Goal: Task Accomplishment & Management: Use online tool/utility

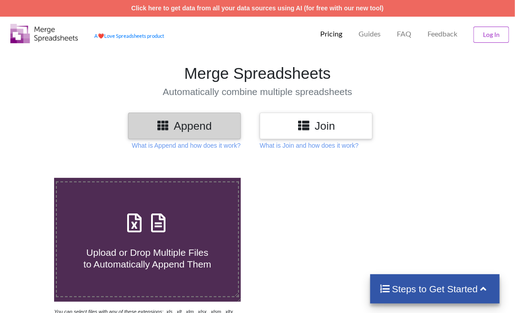
click at [160, 227] on icon at bounding box center [158, 218] width 23 height 19
click at [33, 178] on input "Upload or Drop Multiple Files to Automatically Append Them" at bounding box center [33, 178] width 0 height 0
type input "C:\fakepath\Task-report-24-09-2025T20_05.csv"
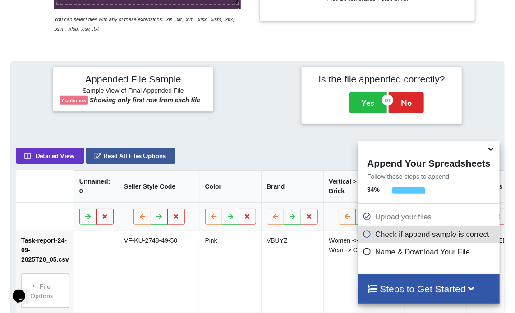
scroll to position [218, 0]
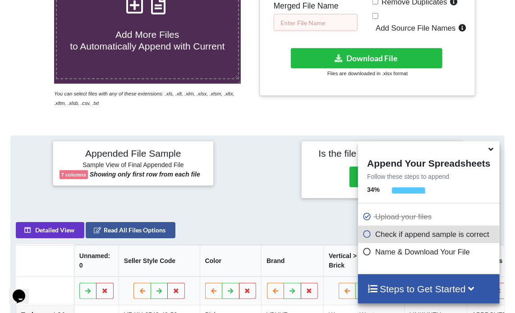
click at [338, 21] on input "text" at bounding box center [316, 22] width 84 height 17
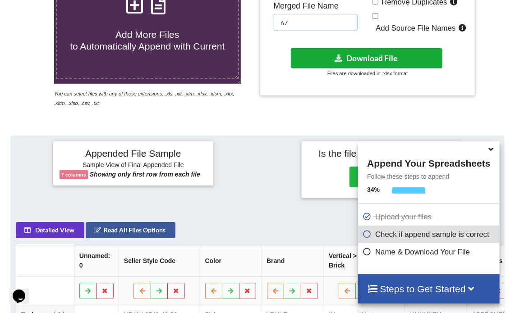
type input "67"
click at [334, 48] on button "Download File" at bounding box center [366, 58] width 151 height 20
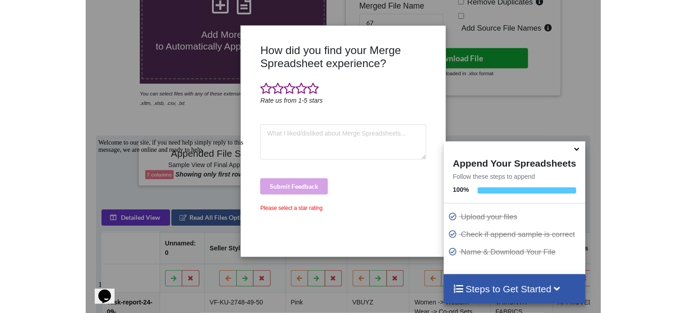
scroll to position [228, 0]
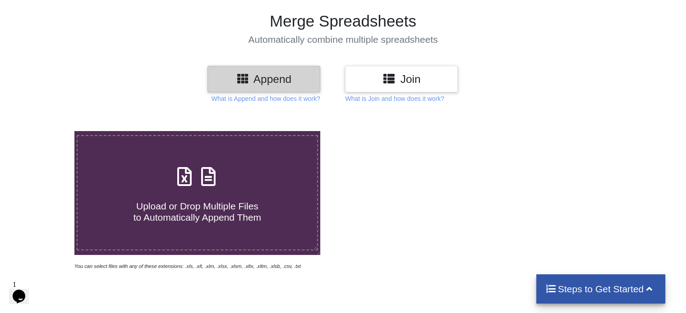
scroll to position [48, 0]
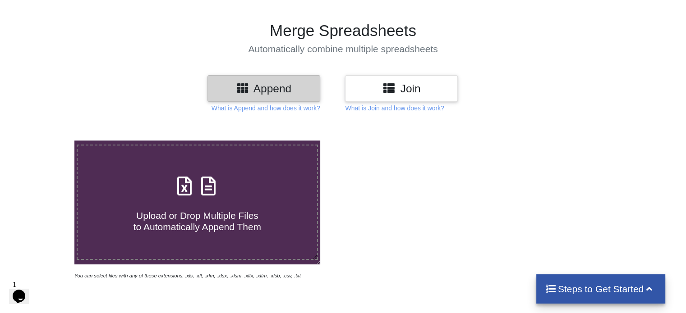
click at [208, 185] on icon at bounding box center [208, 181] width 23 height 19
click at [47, 141] on input "Upload or Drop Multiple Files to Automatically Append Them" at bounding box center [47, 141] width 0 height 0
type input "C:\fakepath\Task-report-24-09-2025T20_21.csv"
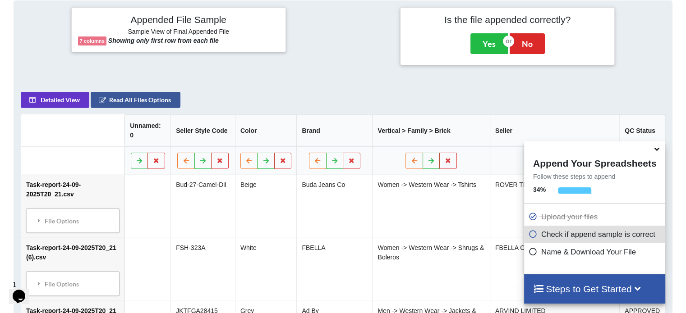
scroll to position [130, 0]
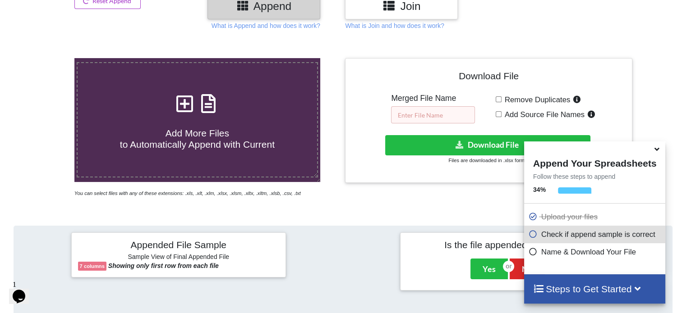
click at [442, 115] on input "text" at bounding box center [433, 114] width 84 height 17
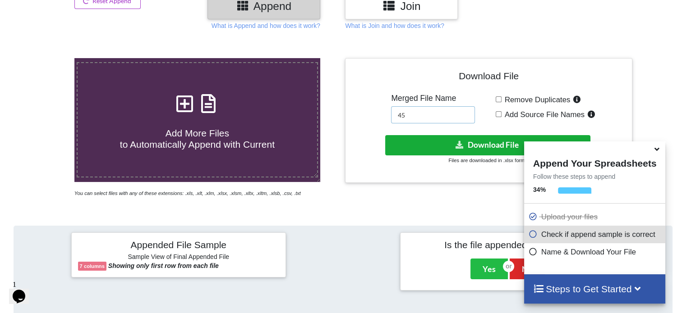
type input "45"
click at [434, 144] on button "Download File" at bounding box center [487, 145] width 205 height 20
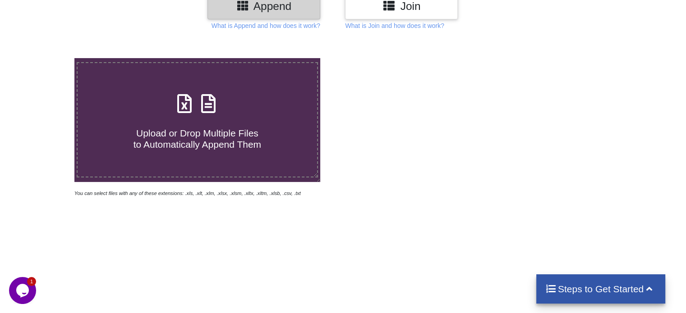
click at [211, 107] on icon at bounding box center [208, 99] width 23 height 19
click at [47, 58] on input "Upload or Drop Multiple Files to Automatically Append Them" at bounding box center [47, 58] width 0 height 0
type input "C:\fakepath\Task-report-24-09-2025T20_29.csv"
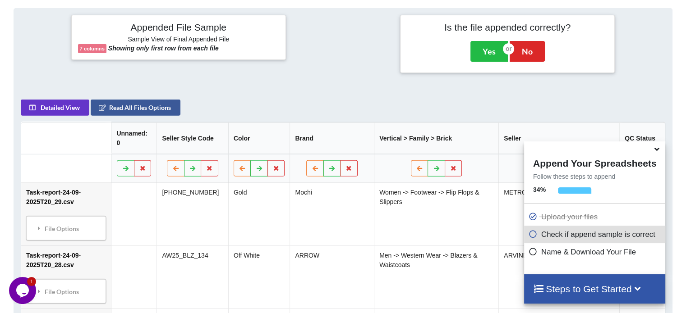
scroll to position [130, 0]
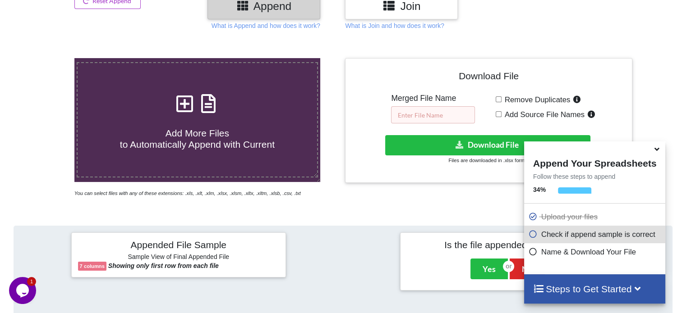
click at [449, 113] on input "text" at bounding box center [433, 114] width 84 height 17
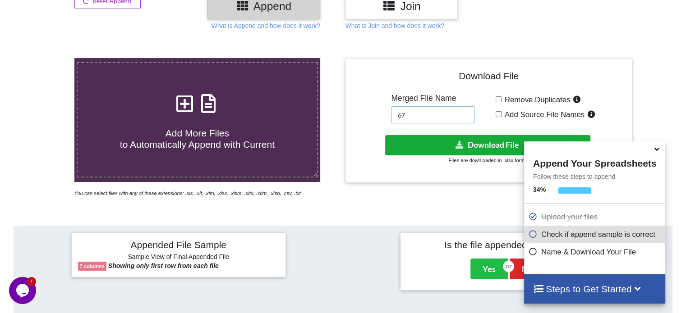
type input "67"
click at [427, 140] on button "Download File" at bounding box center [487, 145] width 205 height 20
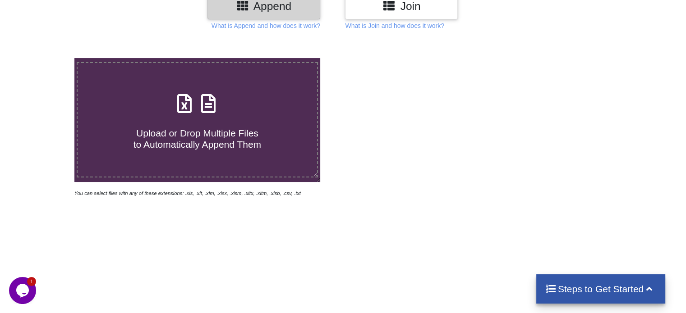
click at [207, 108] on icon at bounding box center [208, 99] width 23 height 19
click at [47, 58] on input "Upload or Drop Multiple Files to Automatically Append Them" at bounding box center [47, 58] width 0 height 0
type input "C:\fakepath\Task-report-24-09-2025T20_44.csv"
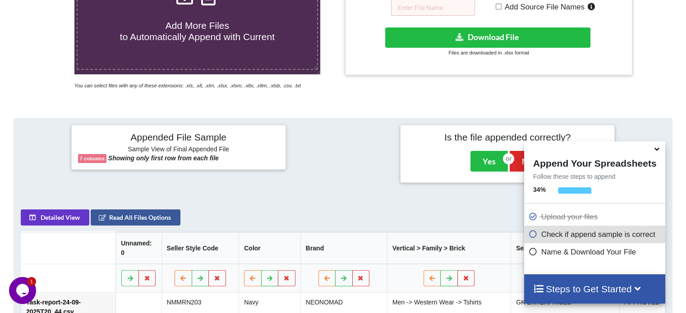
scroll to position [175, 0]
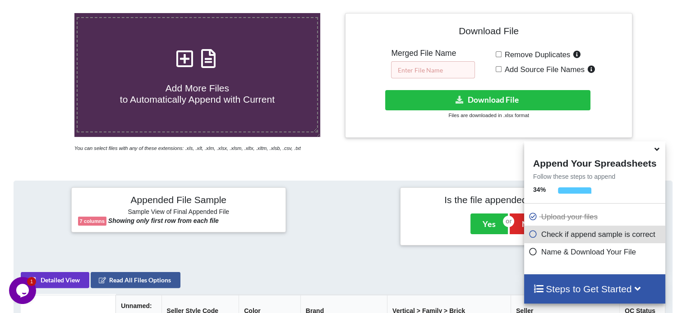
click at [447, 70] on input "text" at bounding box center [433, 69] width 84 height 17
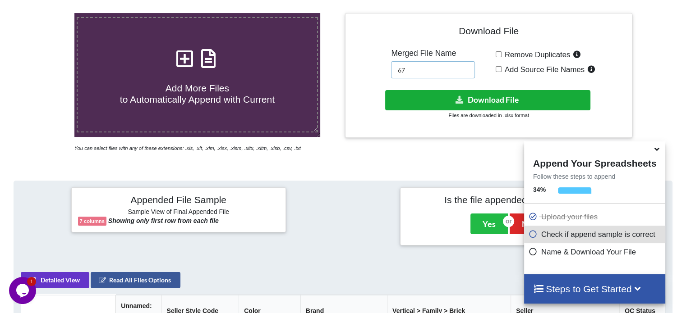
type input "67"
click at [451, 96] on button "Download File" at bounding box center [487, 100] width 205 height 20
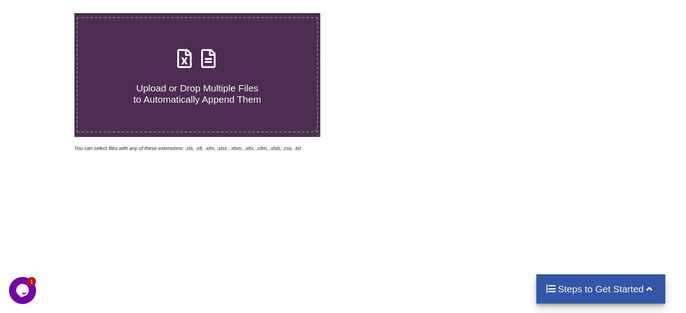
click at [210, 59] on icon at bounding box center [208, 54] width 23 height 19
click at [47, 13] on input "Upload or Drop Multiple Files to Automatically Append Them" at bounding box center [47, 13] width 0 height 0
type input "C:\fakepath\Task-report-24-09-2025T21_00.csv"
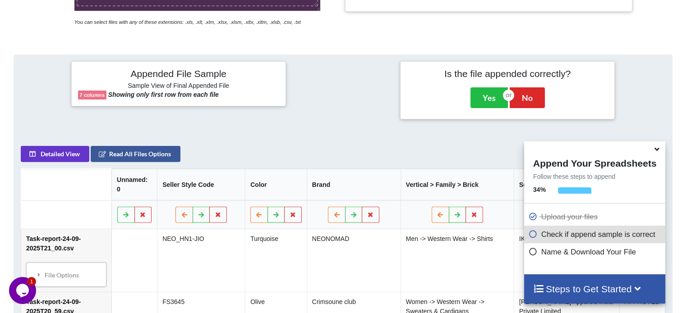
scroll to position [220, 0]
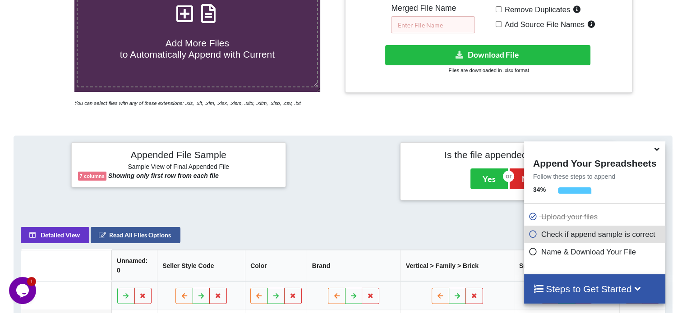
click at [441, 23] on input "text" at bounding box center [433, 24] width 84 height 17
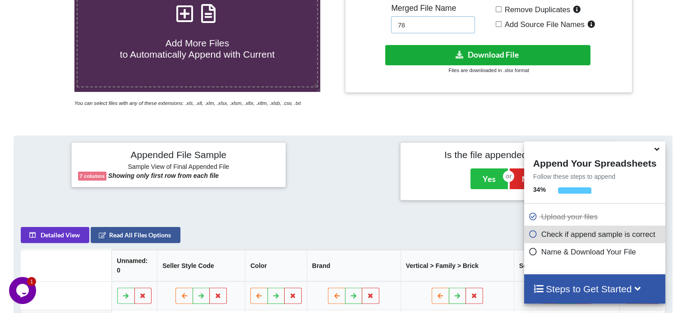
type input "78"
click at [448, 60] on button "Download File" at bounding box center [487, 55] width 205 height 20
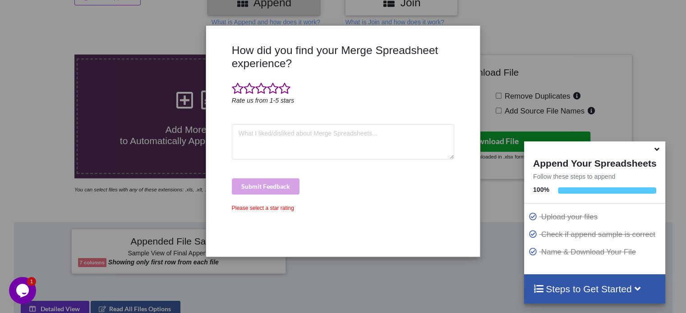
scroll to position [130, 0]
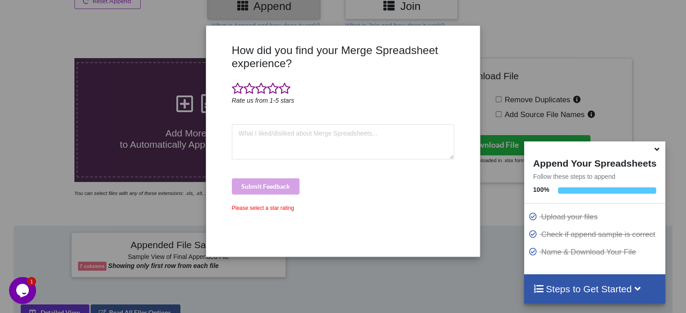
click at [660, 149] on icon at bounding box center [656, 148] width 9 height 8
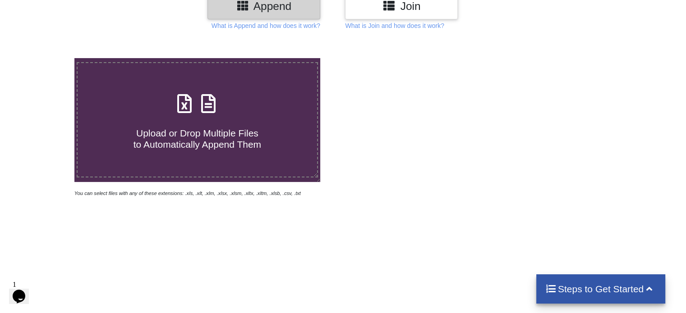
click at [211, 104] on icon at bounding box center [208, 99] width 23 height 19
click at [47, 58] on input "Upload or Drop Multiple Files to Automatically Append Them" at bounding box center [47, 58] width 0 height 0
type input "C:\fakepath\Task-report-24-09-2025T21_11.csv"
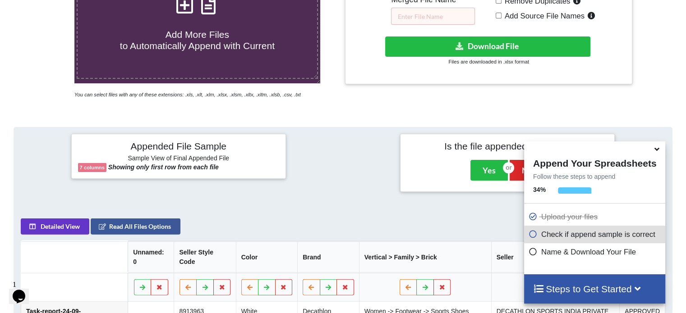
scroll to position [130, 0]
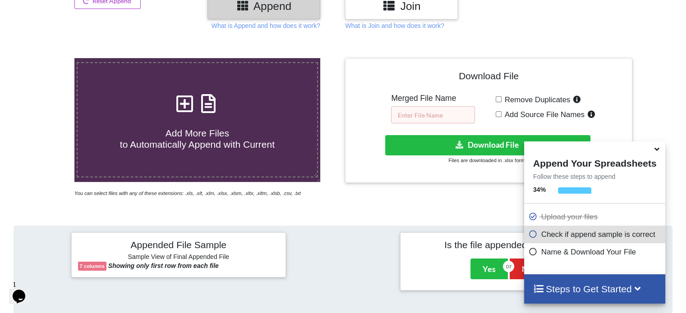
click at [417, 112] on input "text" at bounding box center [433, 114] width 84 height 17
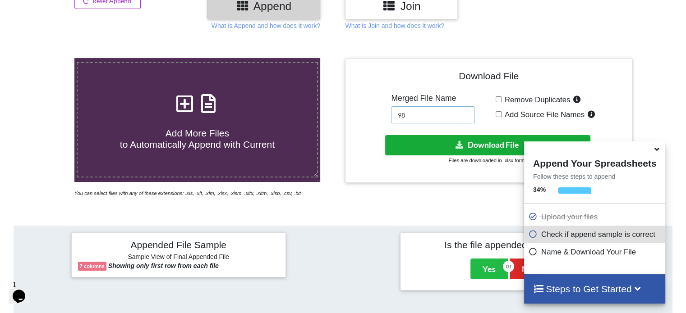
type input "98"
click at [422, 151] on button "Download File" at bounding box center [487, 145] width 205 height 20
